Goal: Transaction & Acquisition: Register for event/course

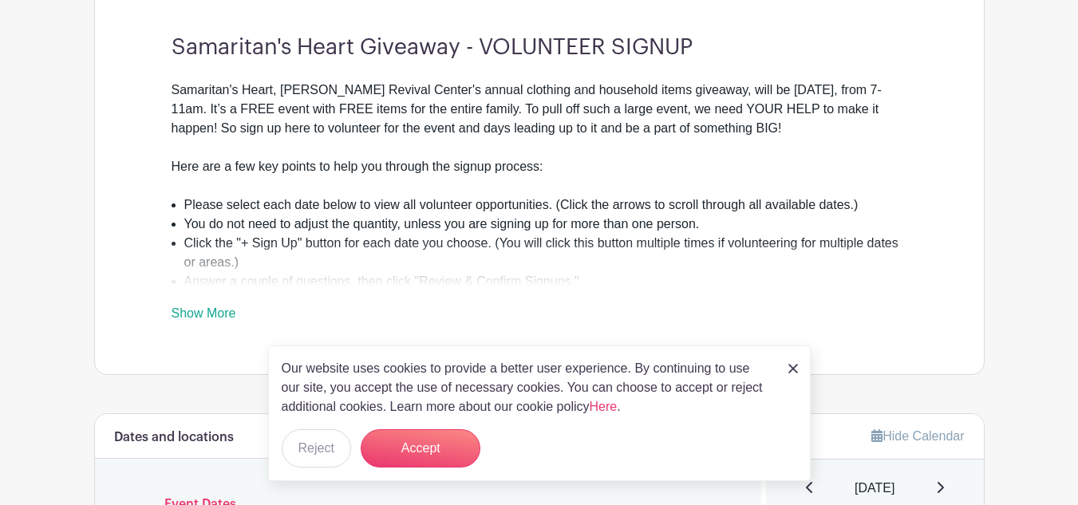
scroll to position [495, 0]
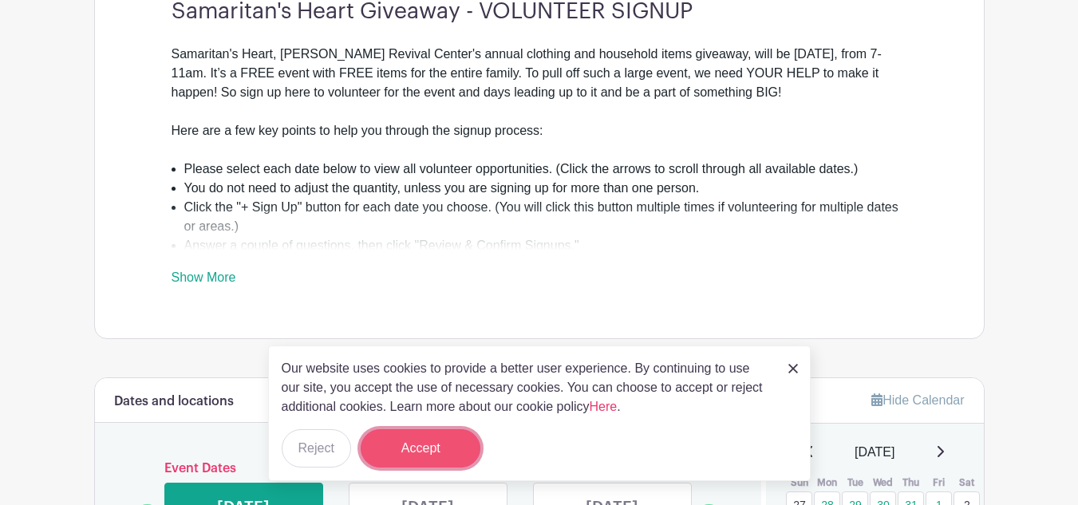
click at [417, 449] on button "Accept" at bounding box center [421, 448] width 120 height 38
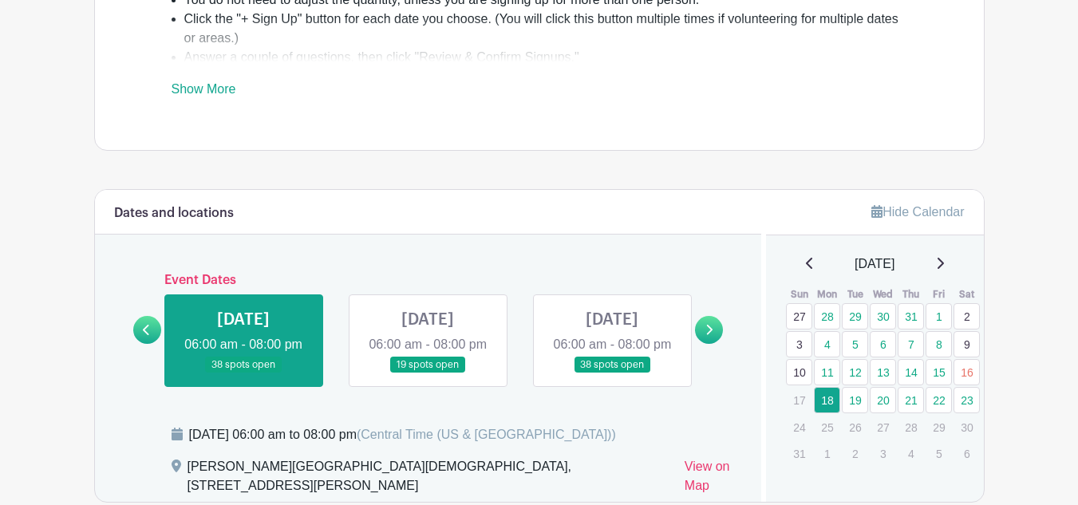
scroll to position [687, 0]
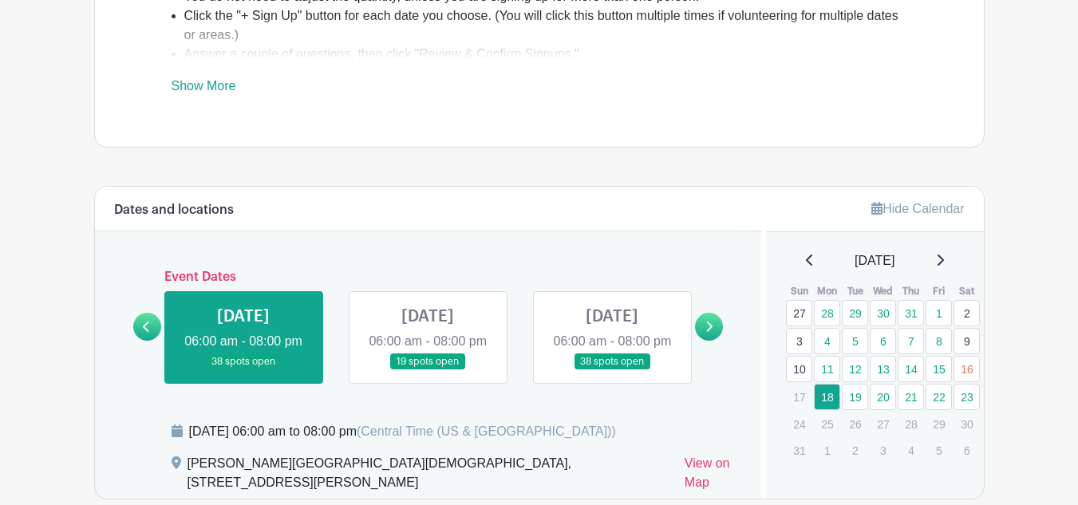
click at [709, 333] on icon at bounding box center [709, 327] width 7 height 12
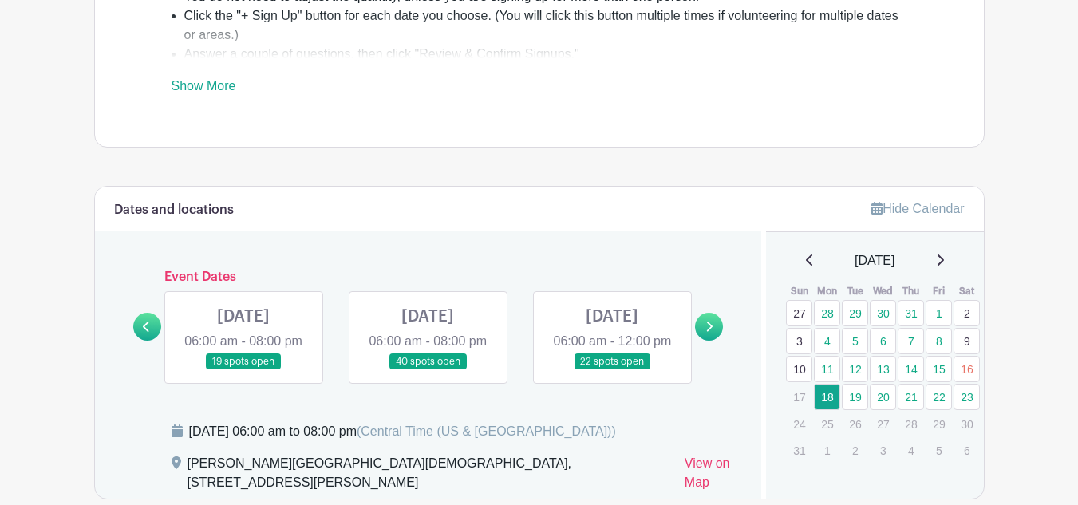
click at [145, 333] on icon at bounding box center [146, 327] width 7 height 12
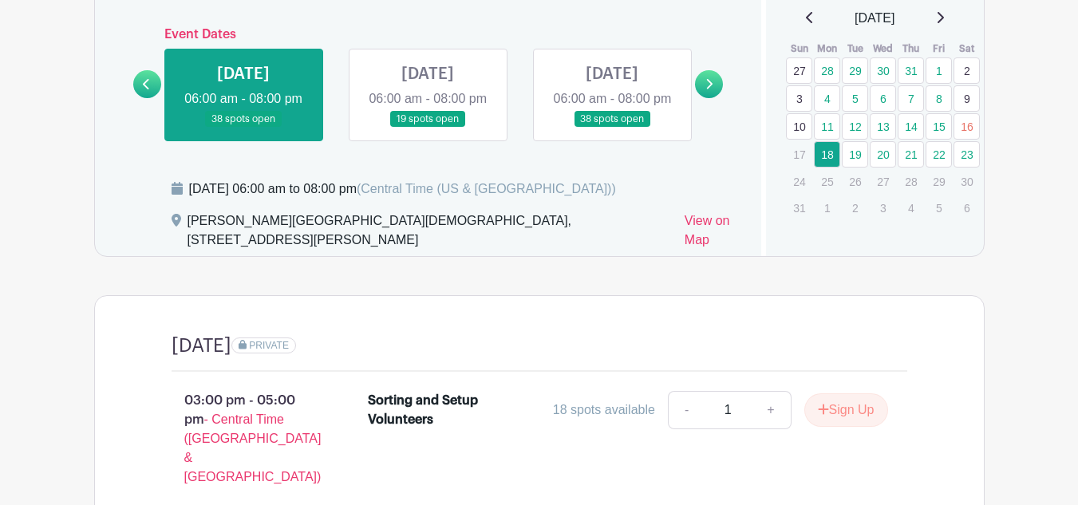
scroll to position [922, 0]
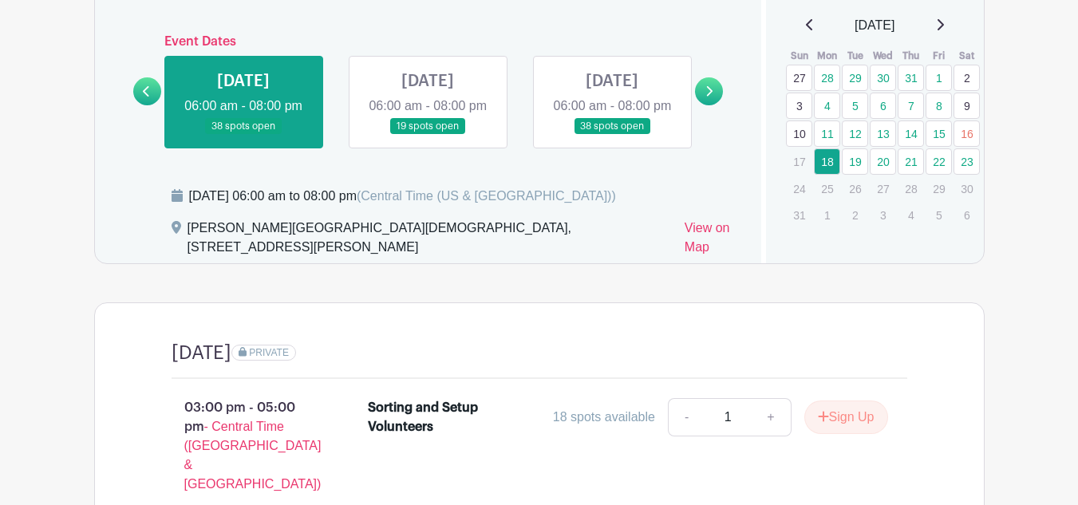
click at [612, 135] on link at bounding box center [612, 135] width 0 height 0
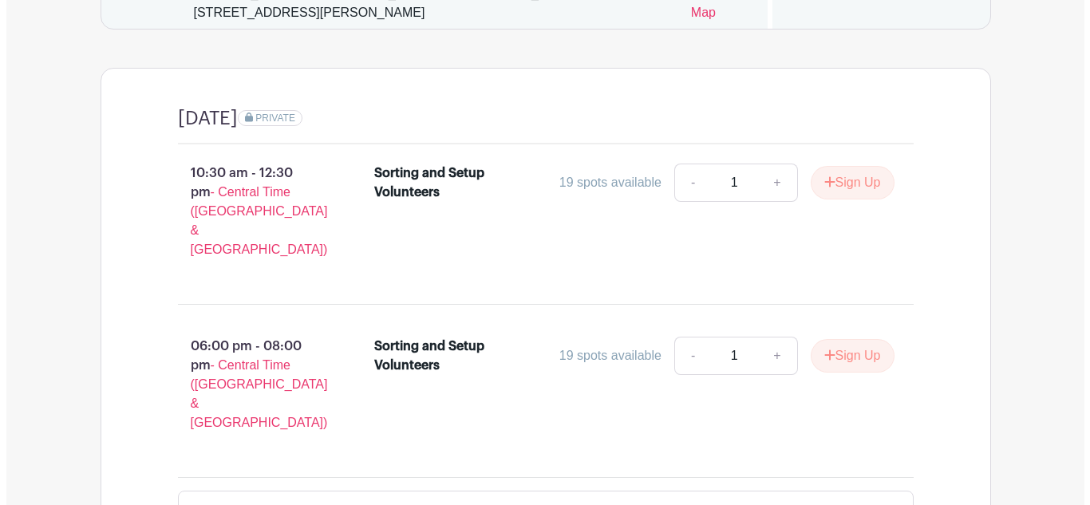
scroll to position [1161, 0]
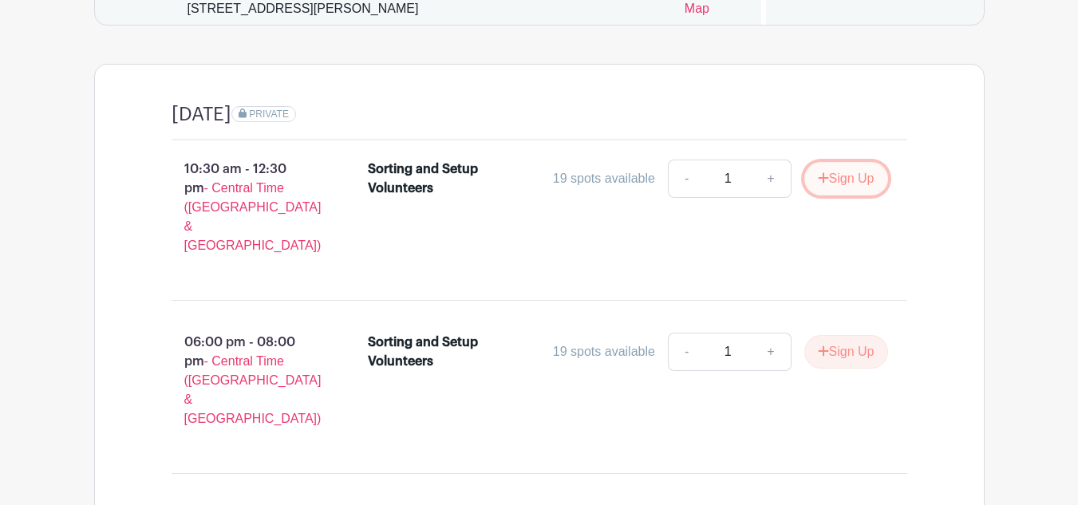
click at [848, 196] on button "Sign Up" at bounding box center [847, 179] width 84 height 34
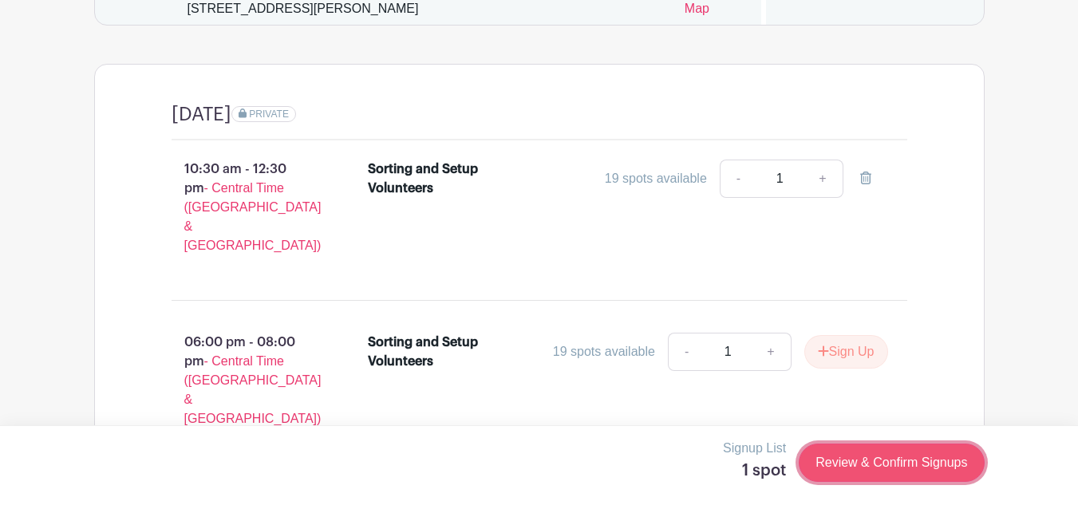
click at [855, 460] on link "Review & Confirm Signups" at bounding box center [891, 463] width 185 height 38
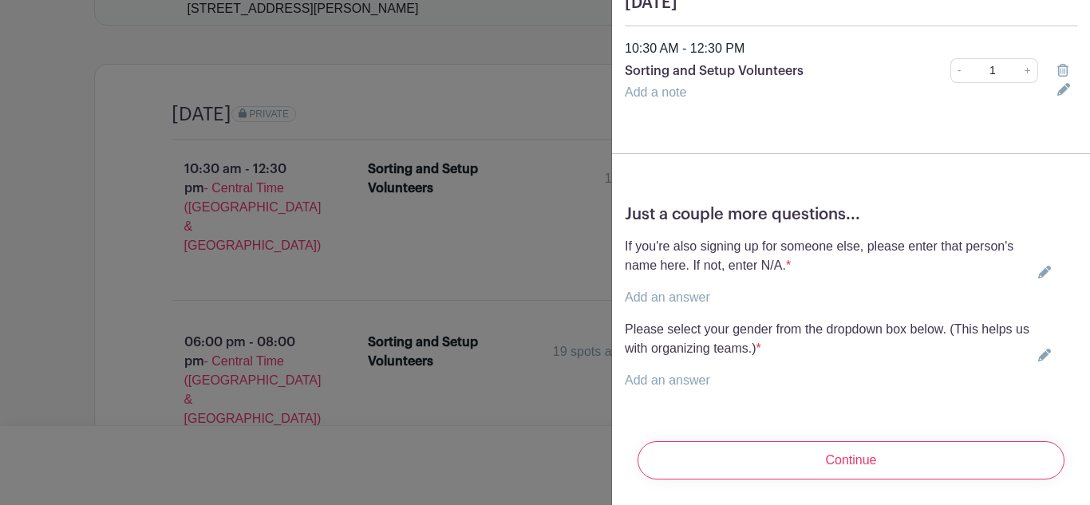
scroll to position [189, 0]
click at [716, 290] on p "Add an answer" at bounding box center [828, 297] width 407 height 19
click at [660, 291] on link "Add an answer" at bounding box center [667, 298] width 85 height 14
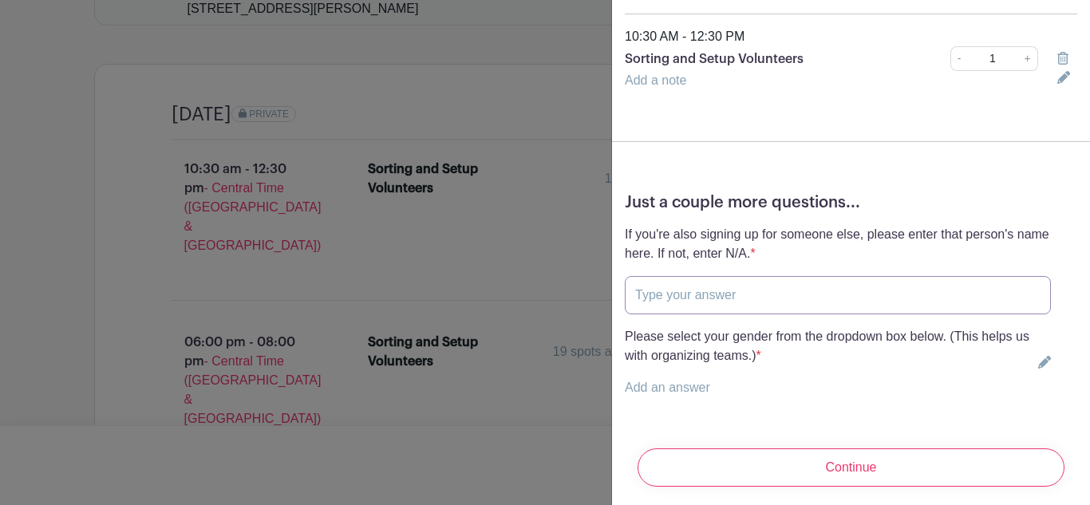
click at [659, 300] on input "text" at bounding box center [838, 295] width 426 height 38
type input "N/A"
click at [634, 383] on link "Add an answer" at bounding box center [667, 388] width 85 height 14
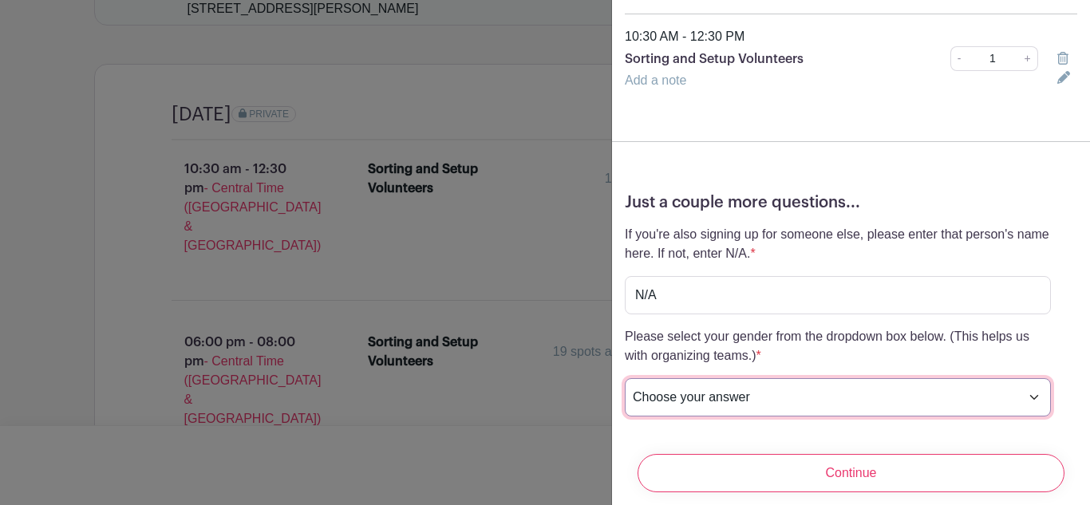
click at [1023, 396] on select "Choose your answer [DEMOGRAPHIC_DATA] [DEMOGRAPHIC_DATA] I prefer not to answer" at bounding box center [838, 397] width 426 height 38
select select "4346"
click at [625, 378] on select "Choose your answer [DEMOGRAPHIC_DATA] [DEMOGRAPHIC_DATA] I prefer not to answer" at bounding box center [838, 397] width 426 height 38
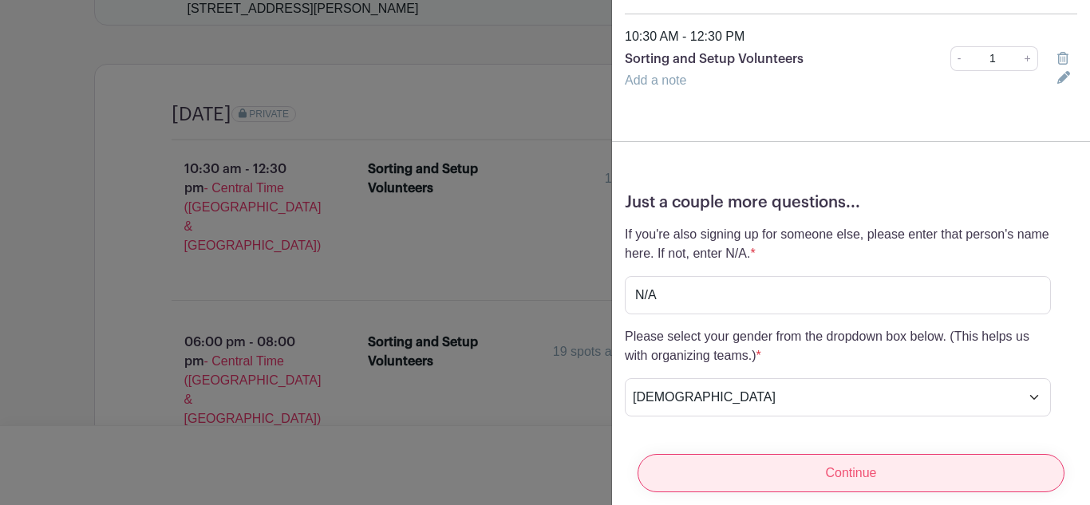
click at [849, 458] on input "Continue" at bounding box center [851, 473] width 427 height 38
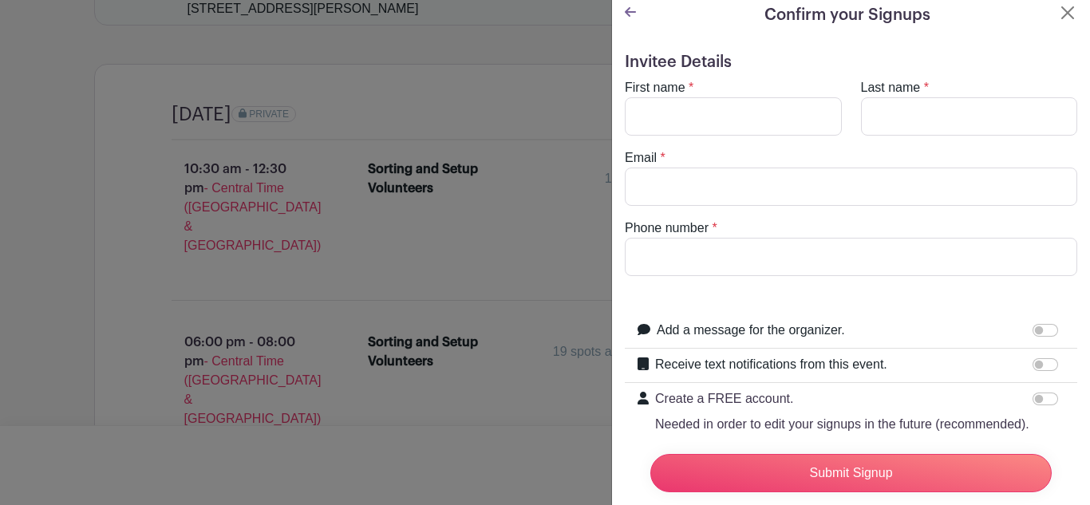
scroll to position [10, 0]
click at [655, 118] on input "First name" at bounding box center [733, 116] width 217 height 38
type input "[PERSON_NAME]"
click at [879, 110] on input "Last name" at bounding box center [969, 116] width 217 height 38
type input "[PERSON_NAME]"
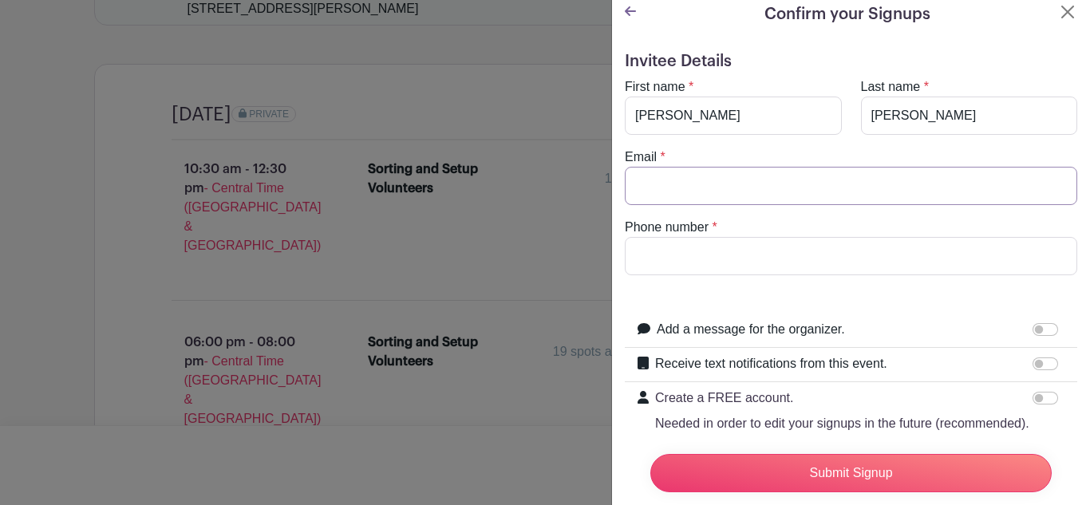
click at [645, 188] on input "Email" at bounding box center [851, 186] width 453 height 38
type input "[EMAIL_ADDRESS][DOMAIN_NAME]"
click at [634, 254] on input "Phone number" at bounding box center [851, 256] width 453 height 38
type input "[PHONE_NUMBER]"
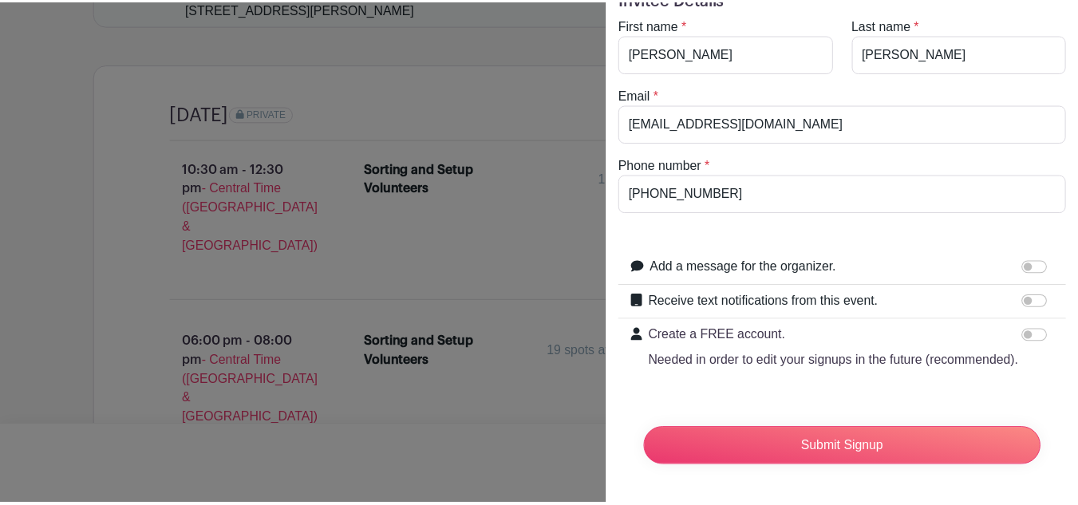
scroll to position [104, 0]
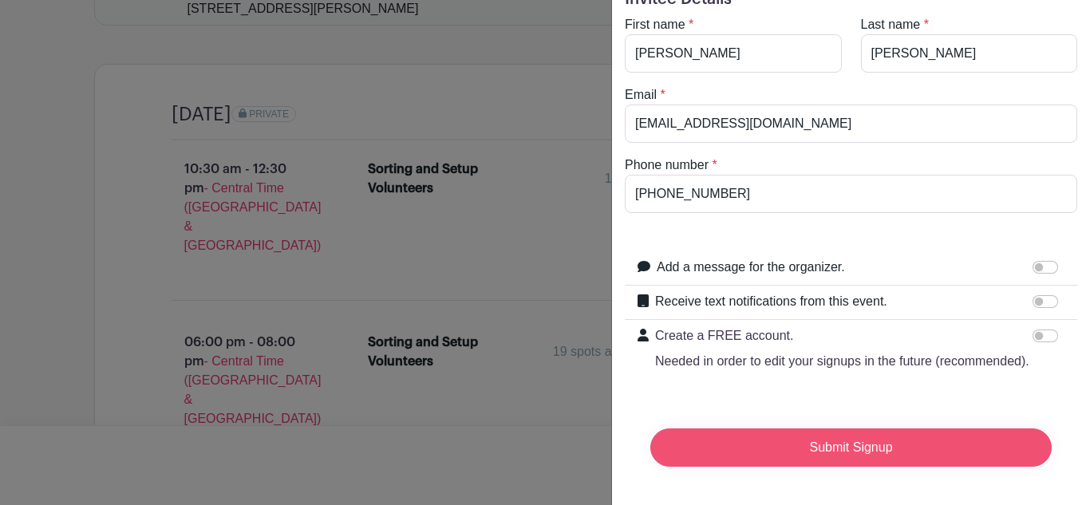
click at [830, 436] on input "Submit Signup" at bounding box center [852, 448] width 402 height 38
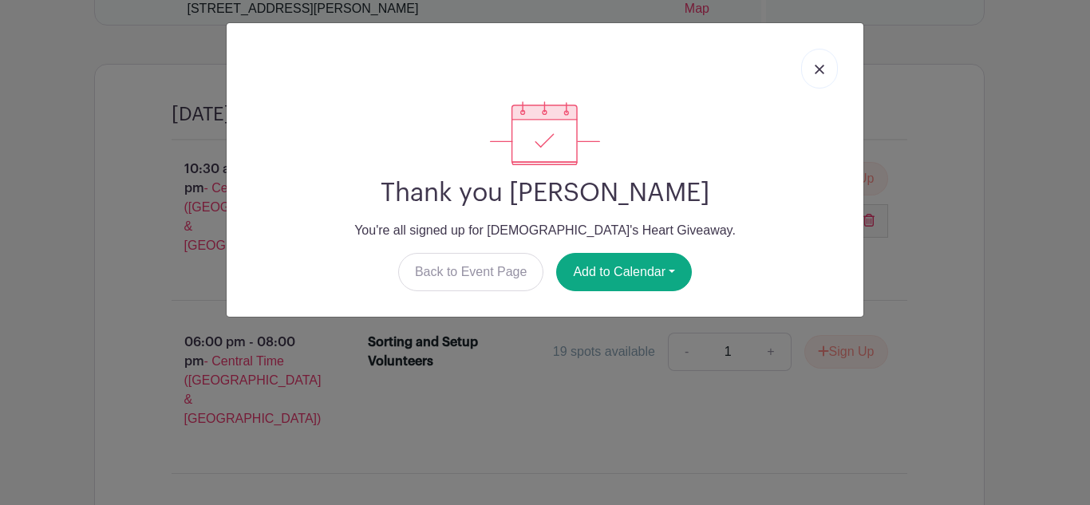
click at [820, 68] on img at bounding box center [820, 70] width 10 height 10
